Goal: Information Seeking & Learning: Learn about a topic

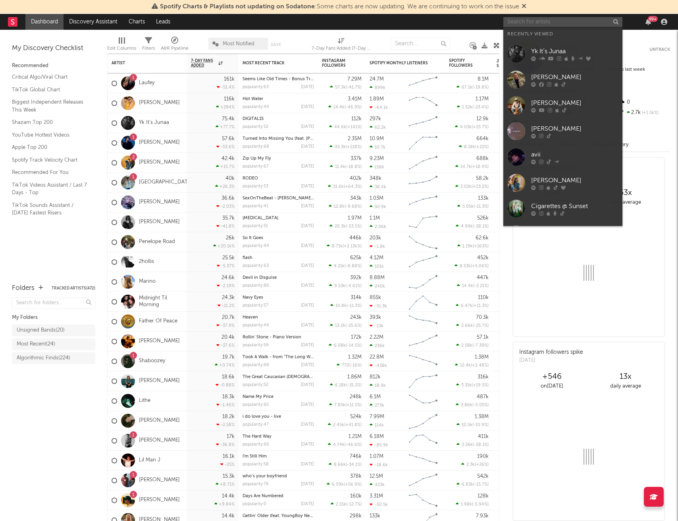
click at [542, 22] on input "text" at bounding box center [562, 22] width 119 height 10
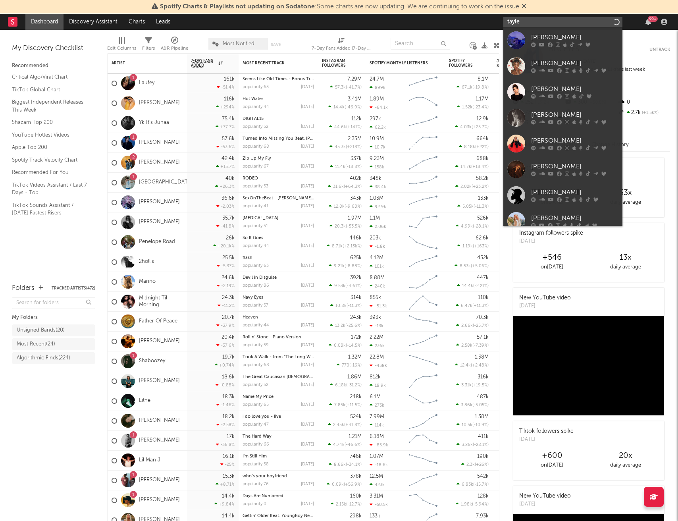
type input "tayler"
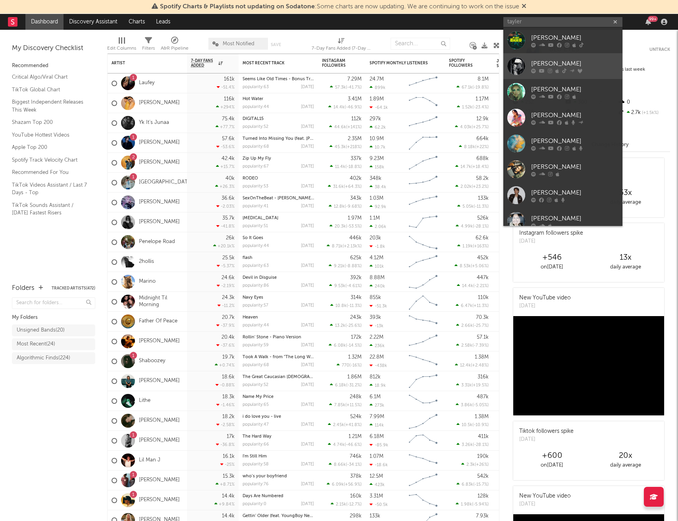
click at [546, 59] on div "[PERSON_NAME]" at bounding box center [574, 64] width 87 height 10
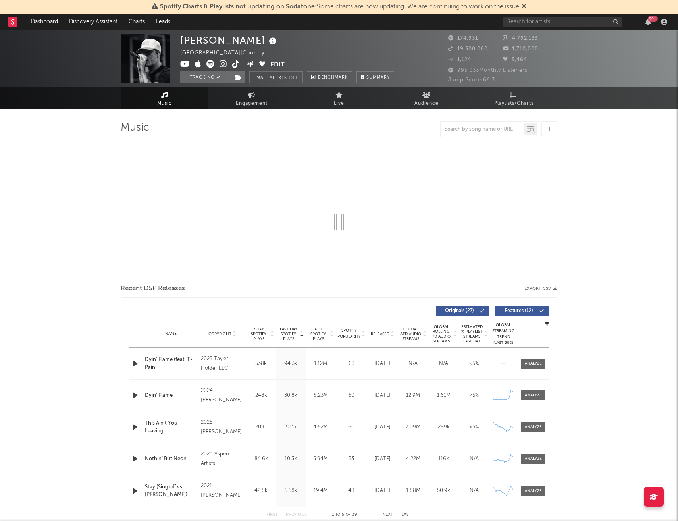
select select "6m"
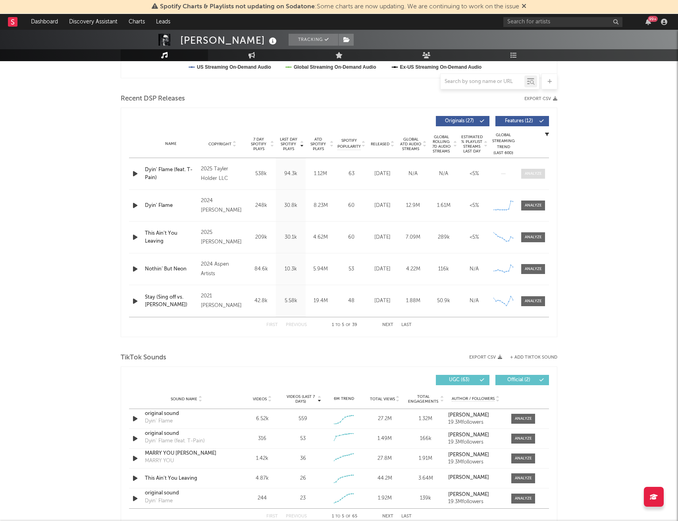
scroll to position [302, 0]
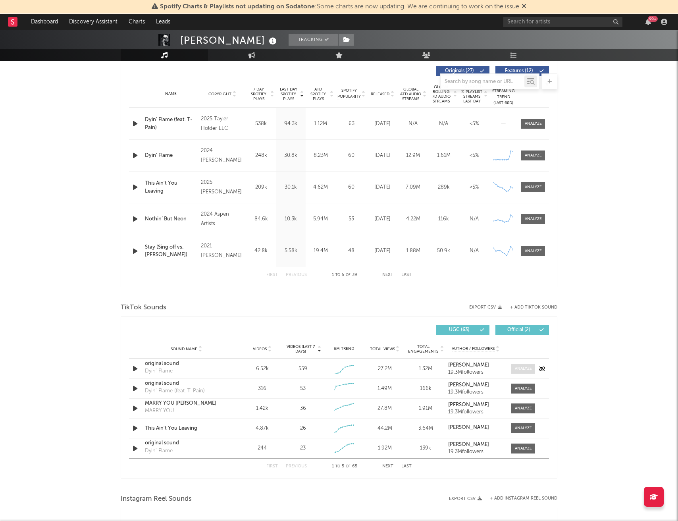
click at [523, 365] on span at bounding box center [523, 368] width 24 height 10
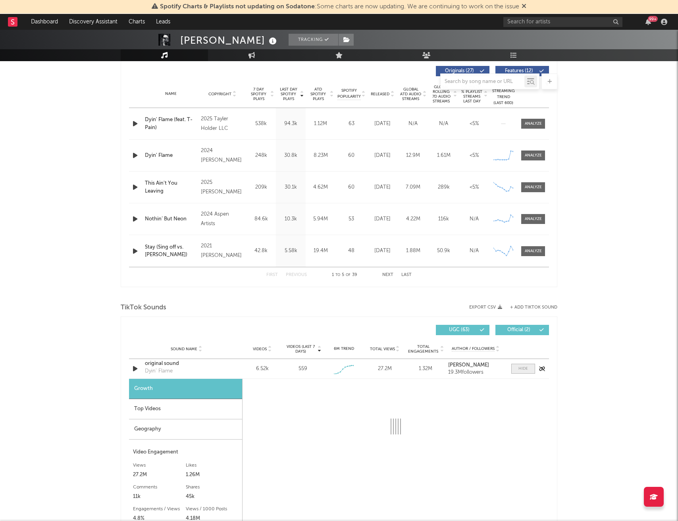
select select "1w"
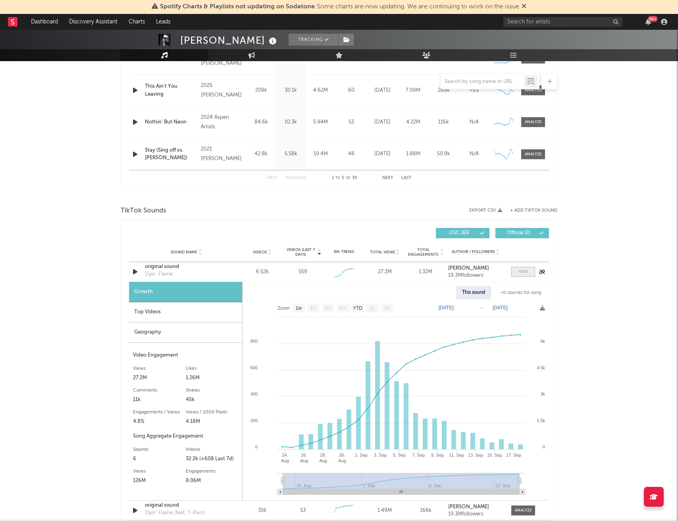
scroll to position [415, 0]
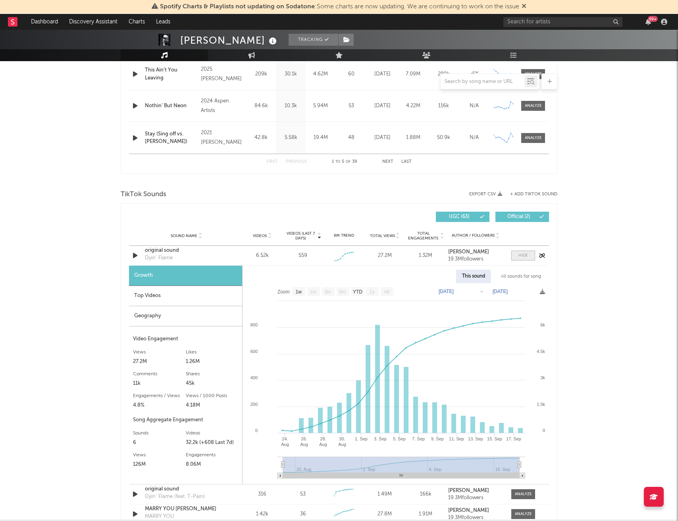
click at [528, 254] on span at bounding box center [523, 255] width 24 height 10
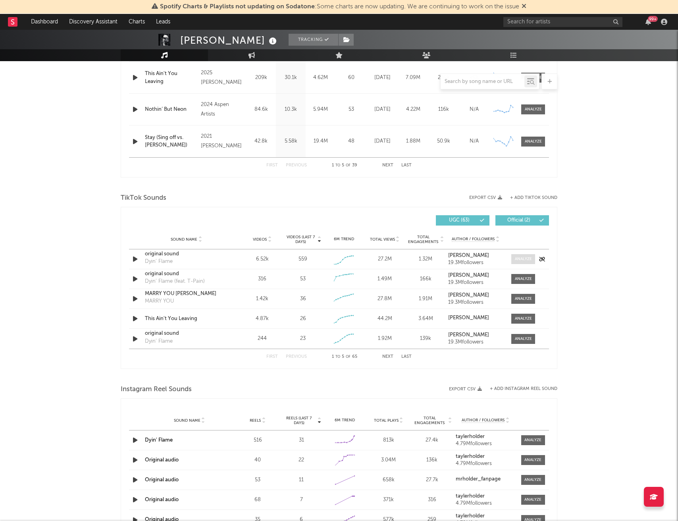
scroll to position [411, 0]
click at [524, 280] on div at bounding box center [523, 280] width 17 height 6
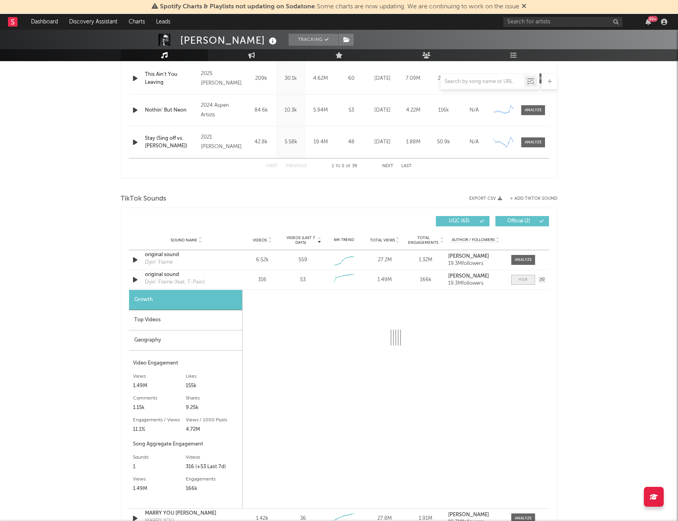
select select "1w"
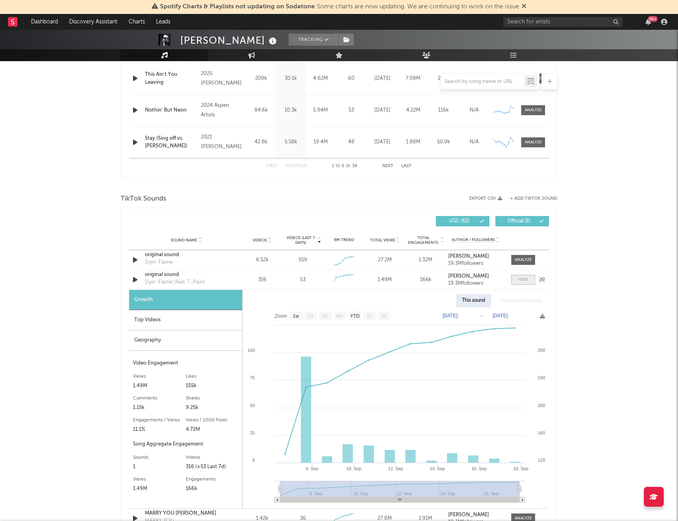
click at [524, 280] on div at bounding box center [523, 280] width 10 height 6
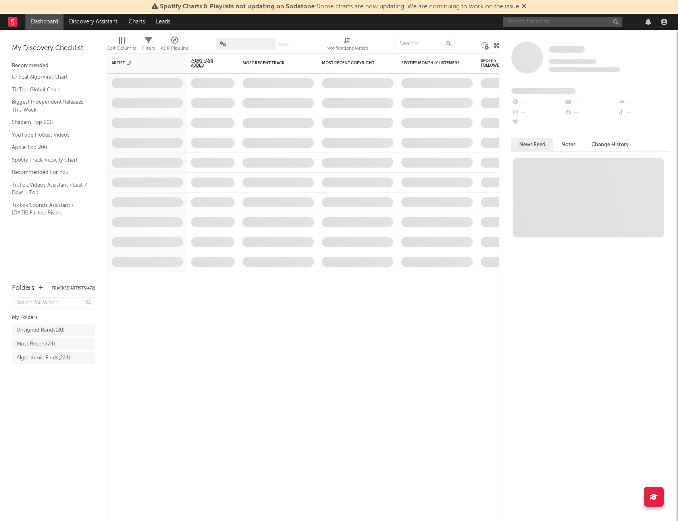
click at [531, 22] on input "text" at bounding box center [562, 22] width 119 height 10
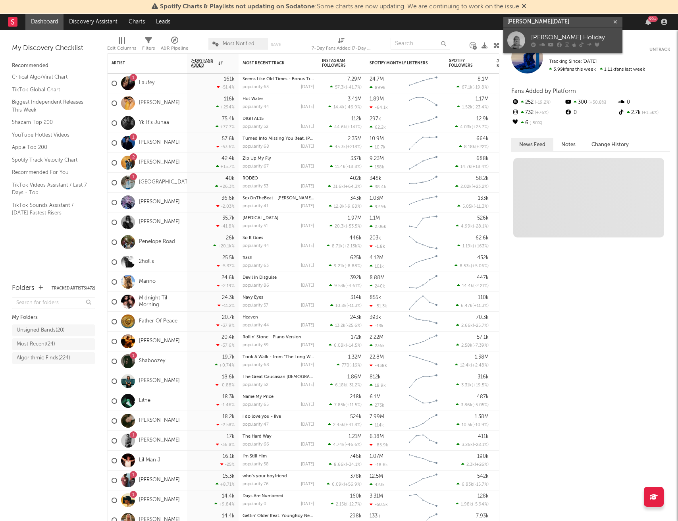
type input "keli holi"
click at [542, 35] on div "Keli Holiday" at bounding box center [574, 38] width 87 height 10
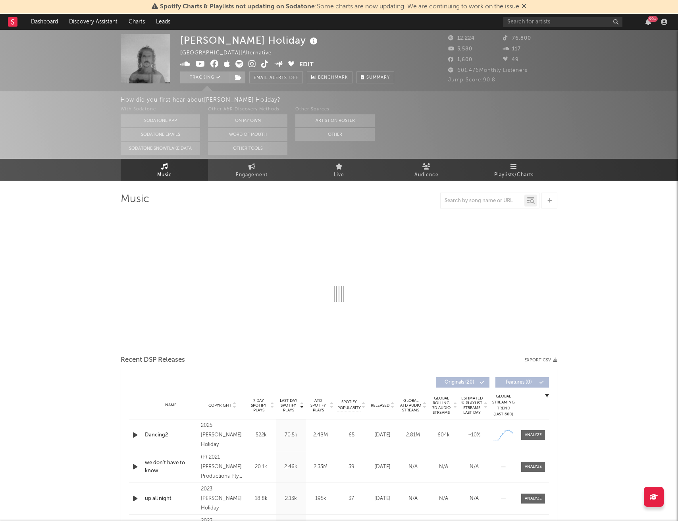
select select "6m"
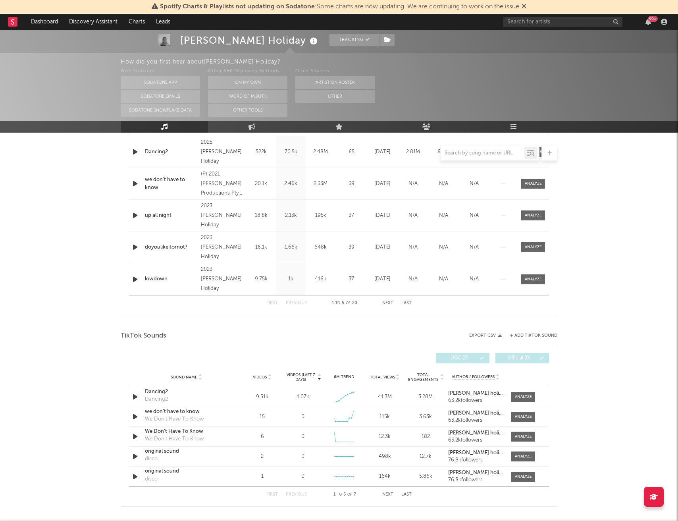
scroll to position [351, 0]
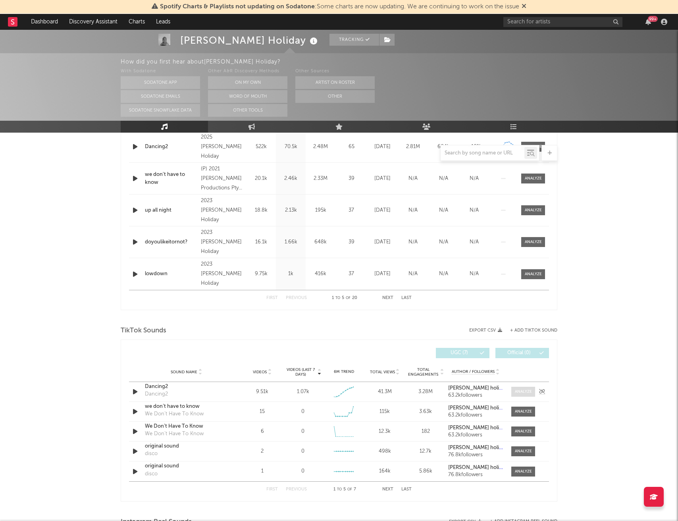
click at [520, 392] on div at bounding box center [523, 391] width 17 height 6
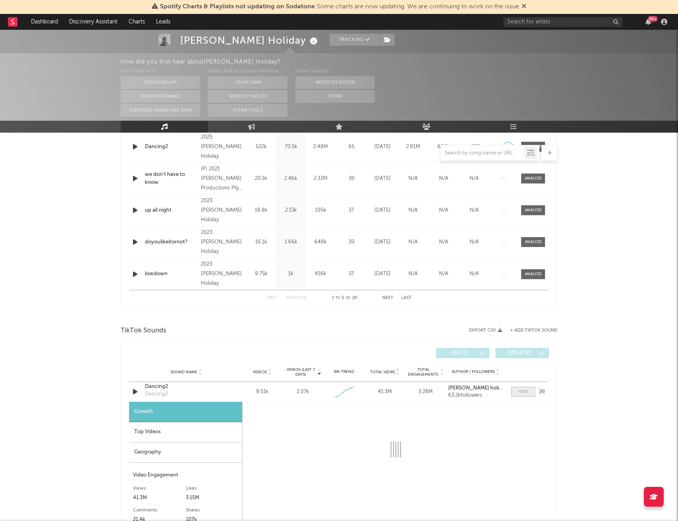
select select "1w"
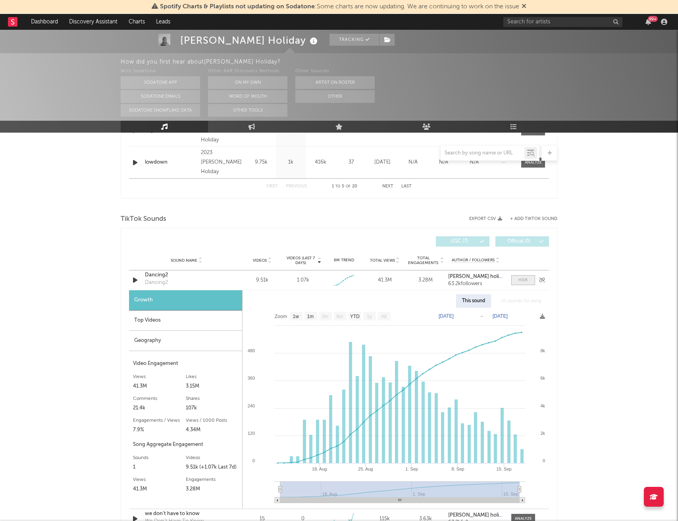
scroll to position [464, 0]
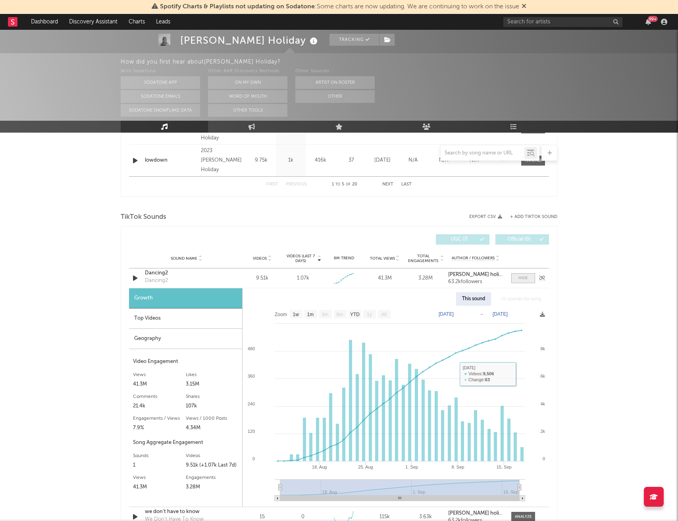
click at [524, 277] on div at bounding box center [523, 278] width 10 height 6
